Goal: Information Seeking & Learning: Find specific fact

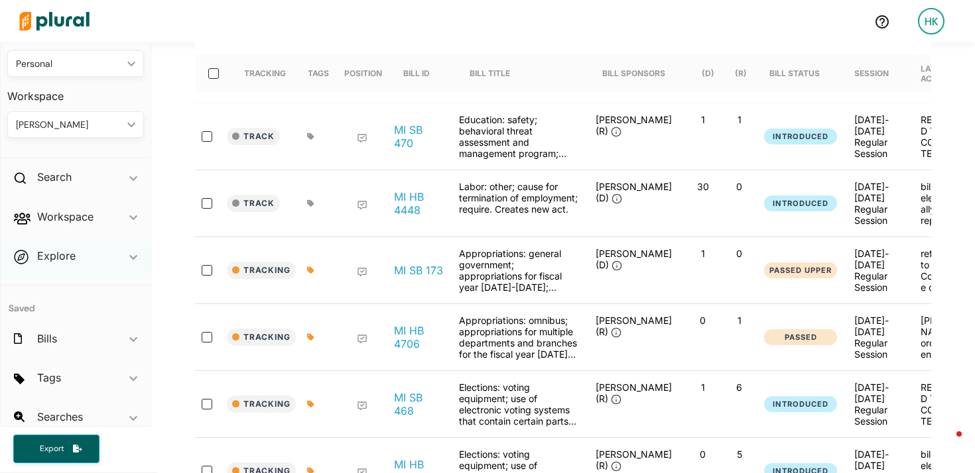
scroll to position [46, 0]
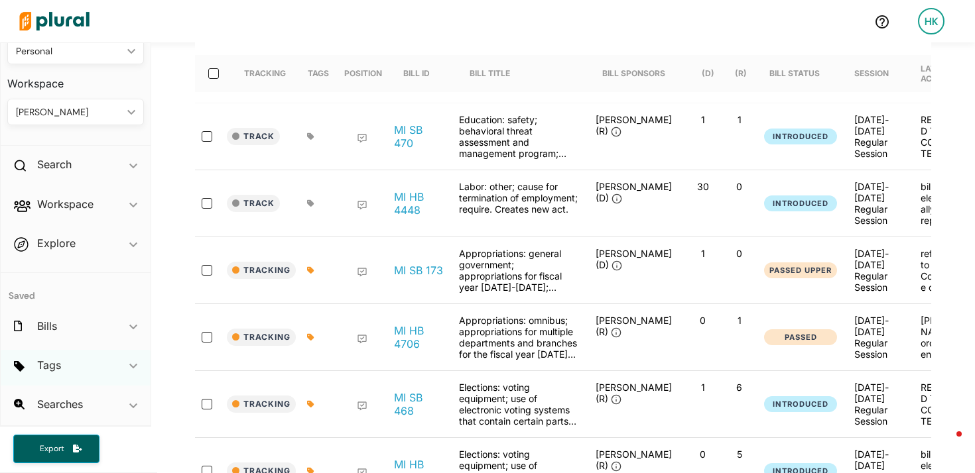
click at [103, 371] on div "Tags ic_keyboard_arrow_down" at bounding box center [76, 368] width 150 height 36
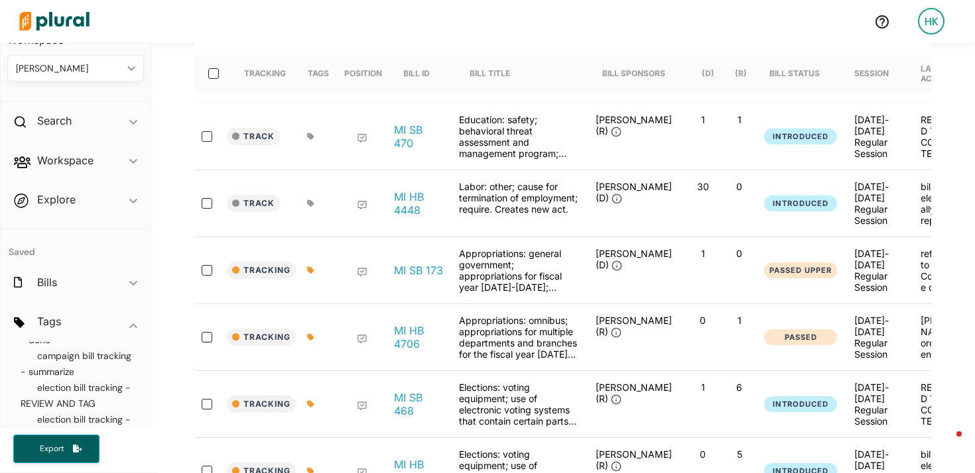
scroll to position [39, 0]
click at [76, 391] on span "election bill tracking - REVIEW AND TAG" at bounding box center [76, 386] width 110 height 28
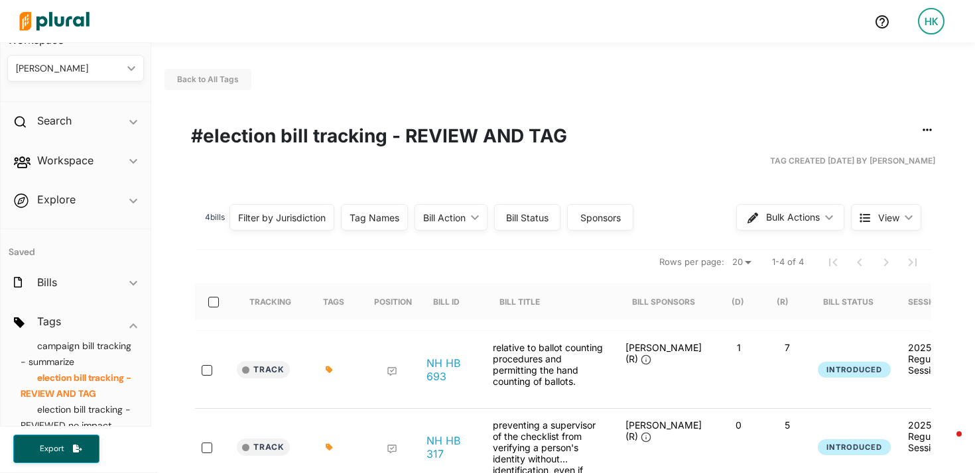
click at [68, 25] on img at bounding box center [54, 21] width 93 height 46
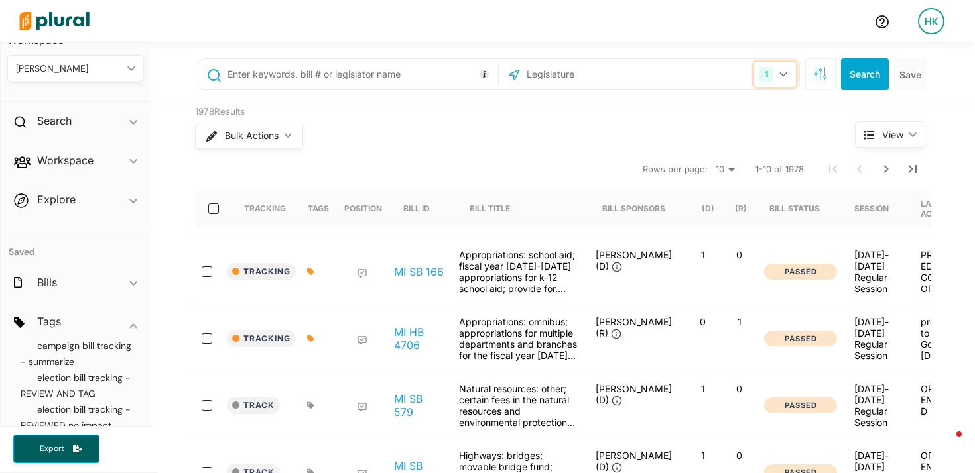
click at [788, 75] on button "1" at bounding box center [775, 74] width 42 height 25
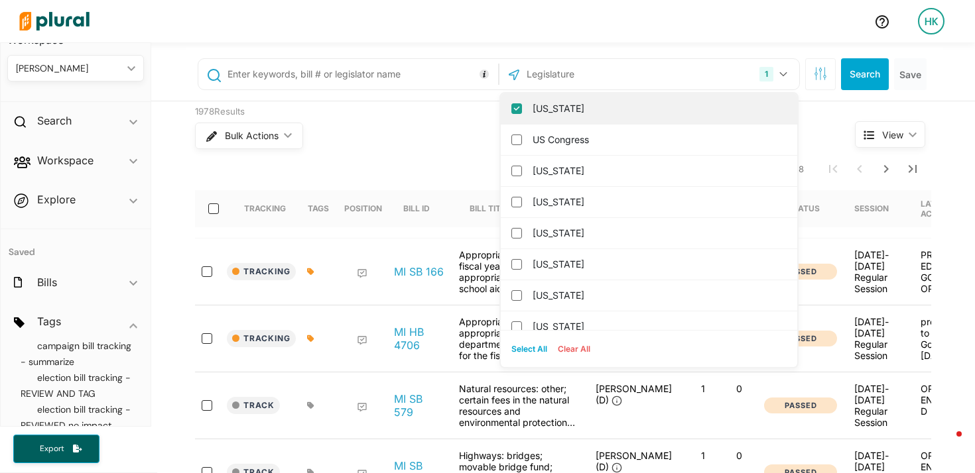
click at [512, 109] on input "[US_STATE]" at bounding box center [516, 108] width 11 height 11
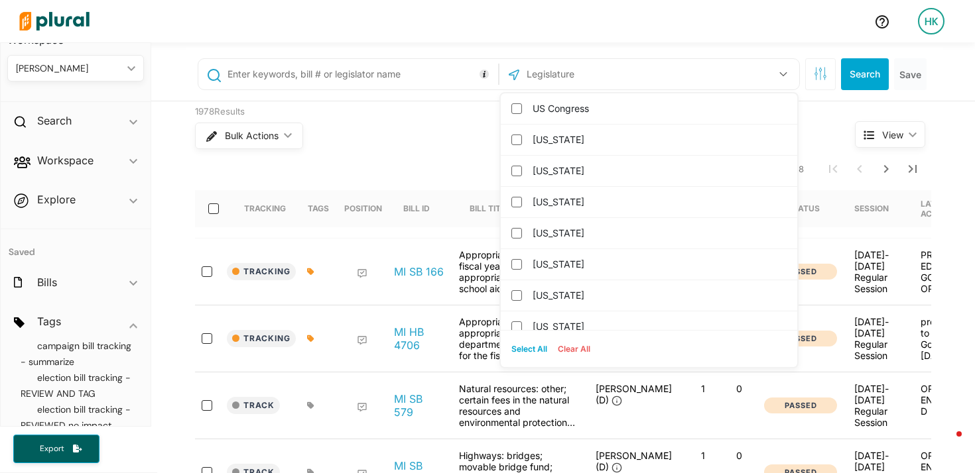
click at [556, 56] on div "US Congress [US_STATE] [US_STATE] [US_STATE] [US_STATE] [US_STATE] [US_STATE] […" at bounding box center [564, 74] width 756 height 53
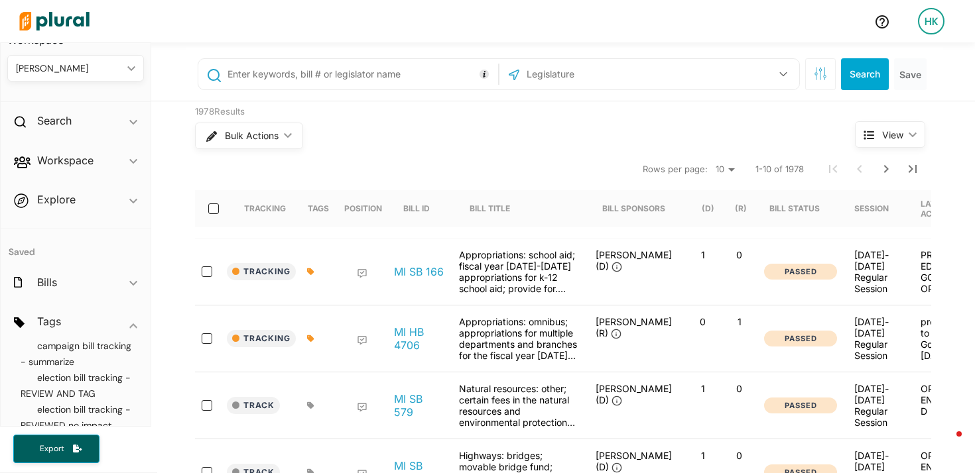
click at [548, 67] on input "text" at bounding box center [596, 74] width 142 height 25
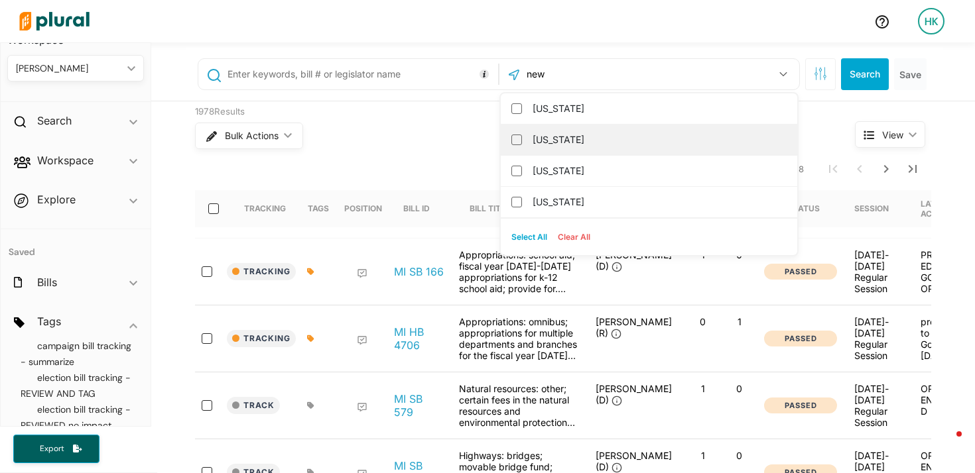
type input "new"
click at [536, 141] on label "[US_STATE]" at bounding box center [657, 140] width 251 height 20
click at [522, 141] on input "[US_STATE]" at bounding box center [516, 140] width 11 height 11
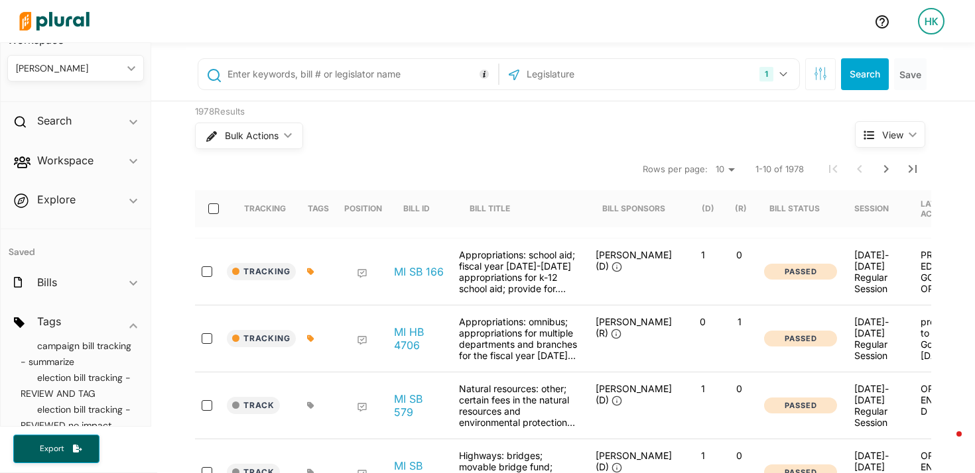
click at [351, 73] on input "text" at bounding box center [360, 74] width 269 height 25
type input "4969"
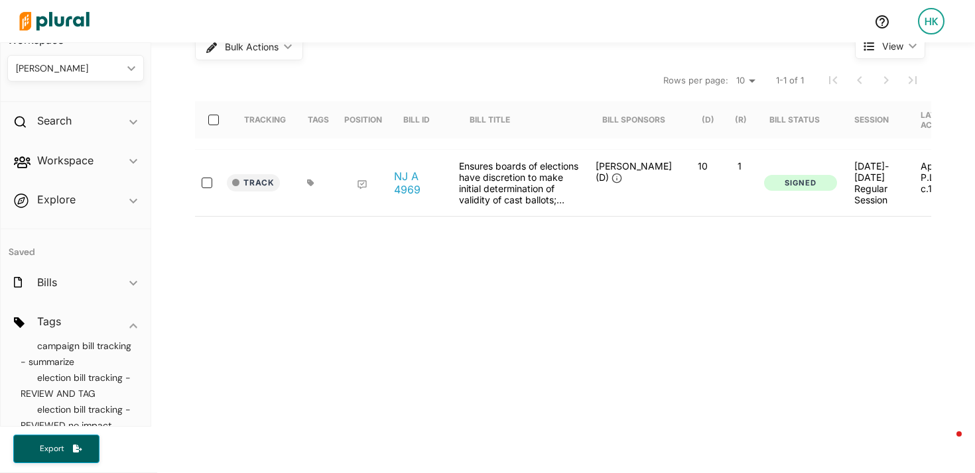
scroll to position [96, 0]
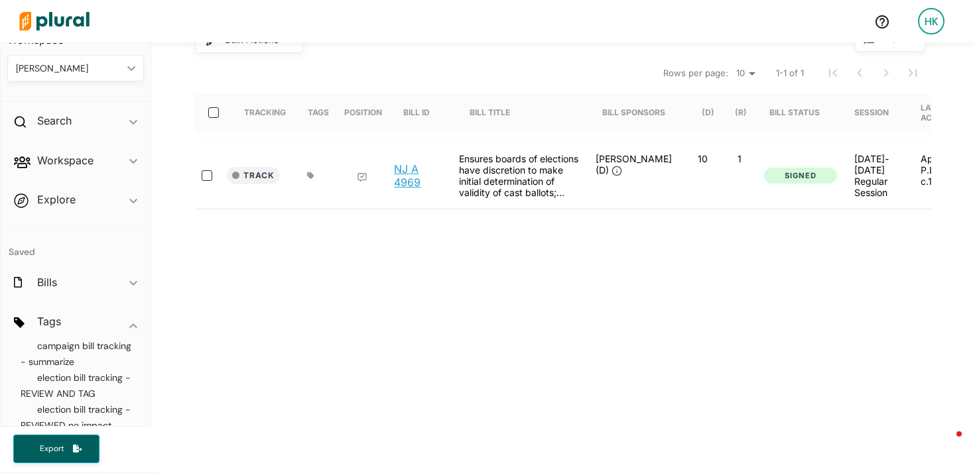
click at [413, 175] on link "NJ A 4969" at bounding box center [419, 175] width 50 height 27
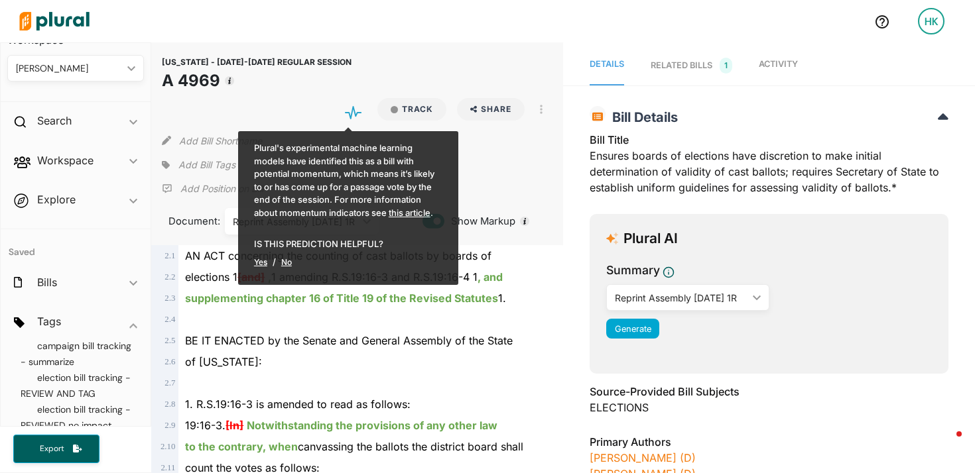
click at [782, 75] on link "Activity" at bounding box center [778, 66] width 39 height 40
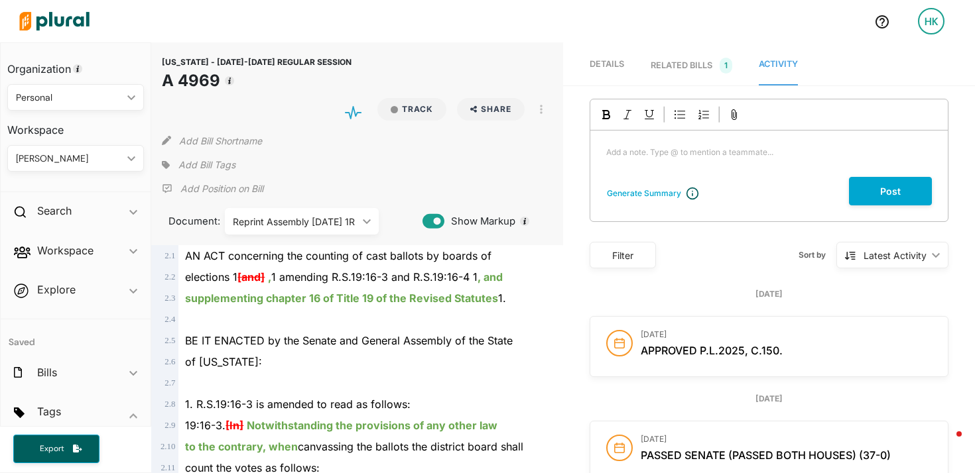
click at [58, 105] on div "Personal ic_keyboard_arrow_down" at bounding box center [75, 97] width 137 height 27
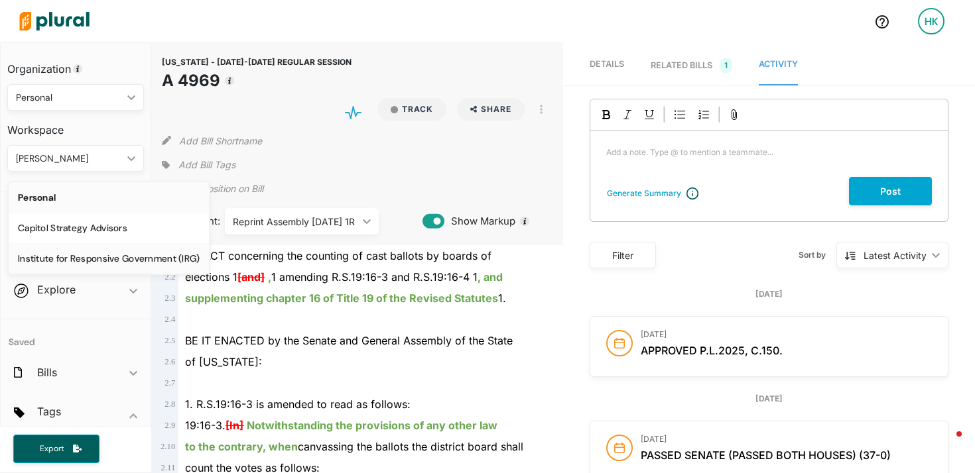
click at [110, 253] on div "Institute for Responsive Government (IRG)" at bounding box center [109, 258] width 182 height 11
